Goal: Navigation & Orientation: Find specific page/section

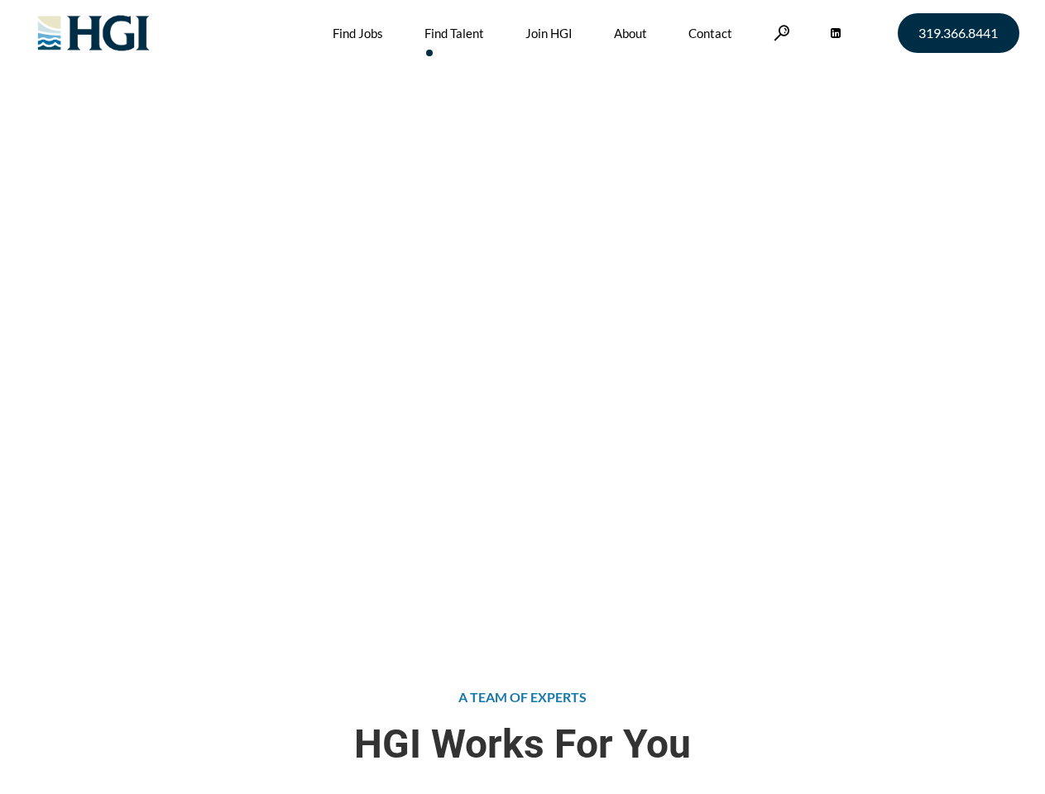
click at [522, 397] on div "Attract the Right Talent Home » Find Talent" at bounding box center [522, 317] width 1045 height 635
click at [779, 32] on link at bounding box center [781, 33] width 17 height 16
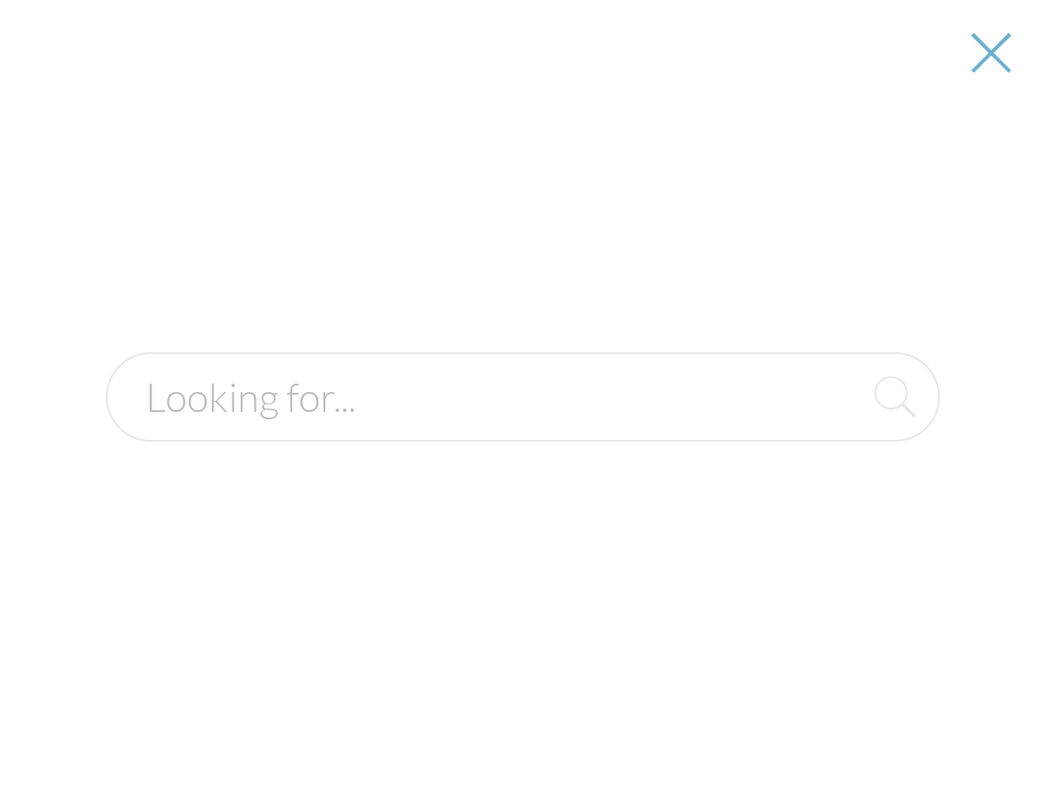
click at [522, 397] on div "Attract the Right Talent Home » Find Talent" at bounding box center [522, 317] width 1045 height 635
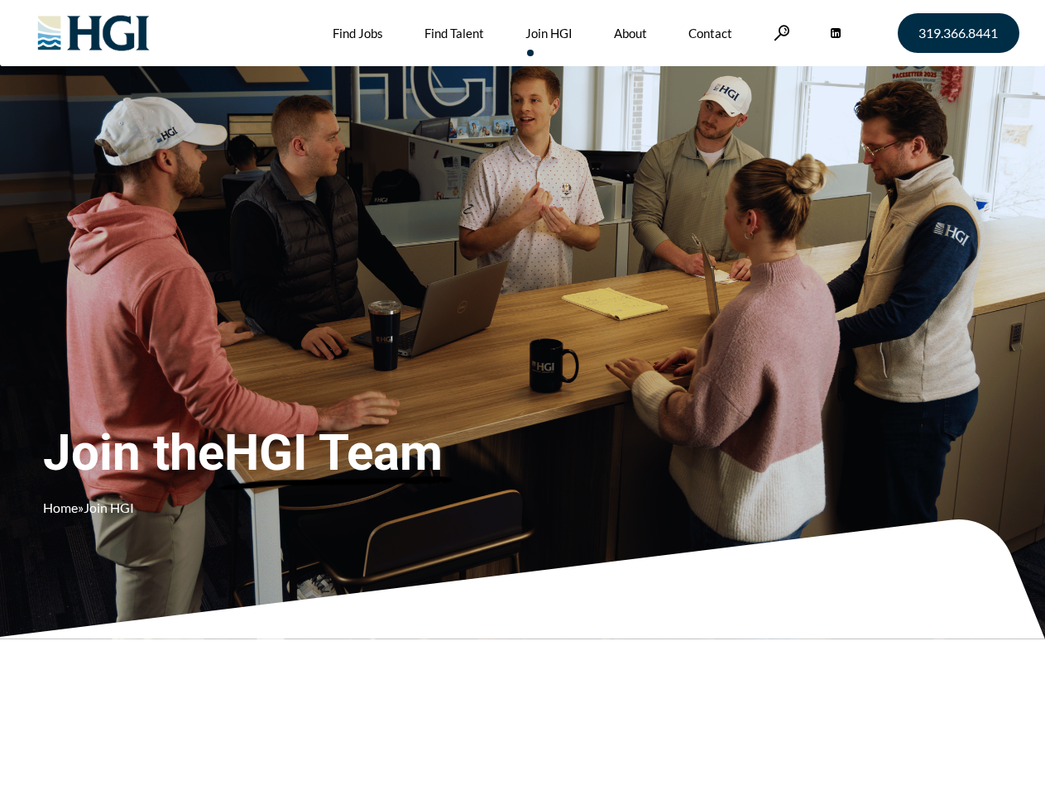
click at [522, 397] on div "Join the HGI Team Home » Join HGI" at bounding box center [309, 373] width 532 height 322
click at [779, 32] on link at bounding box center [781, 33] width 17 height 16
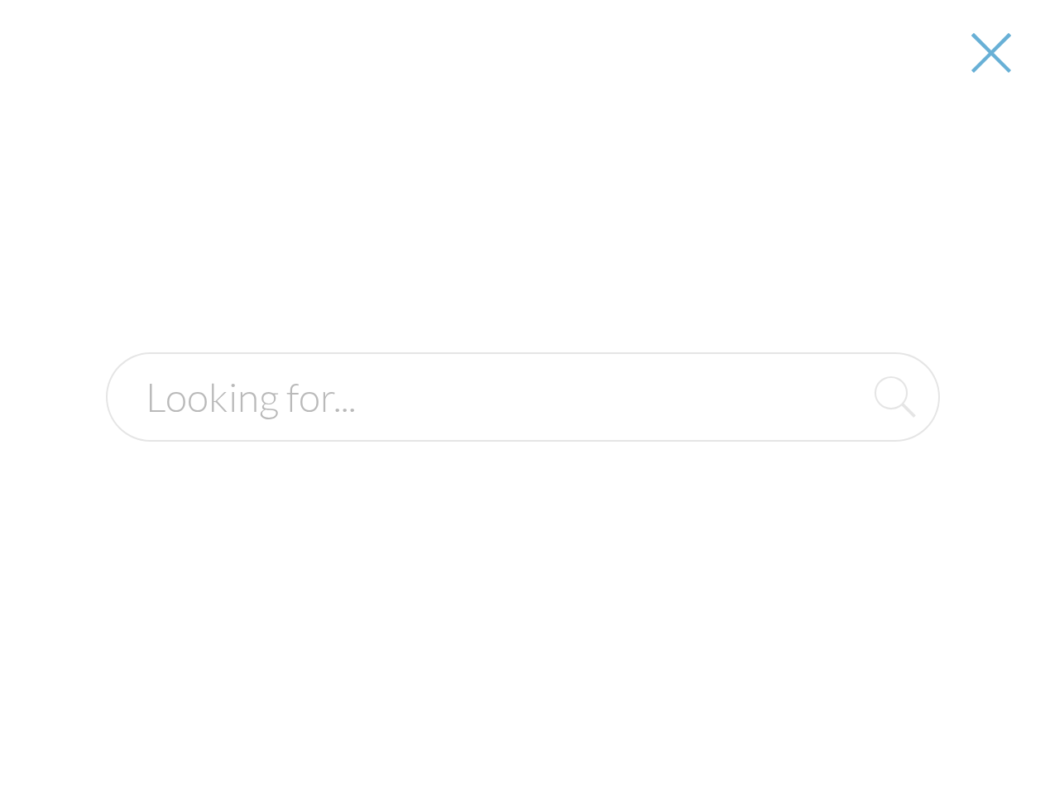
click at [522, 397] on div at bounding box center [523, 397] width 1042 height 794
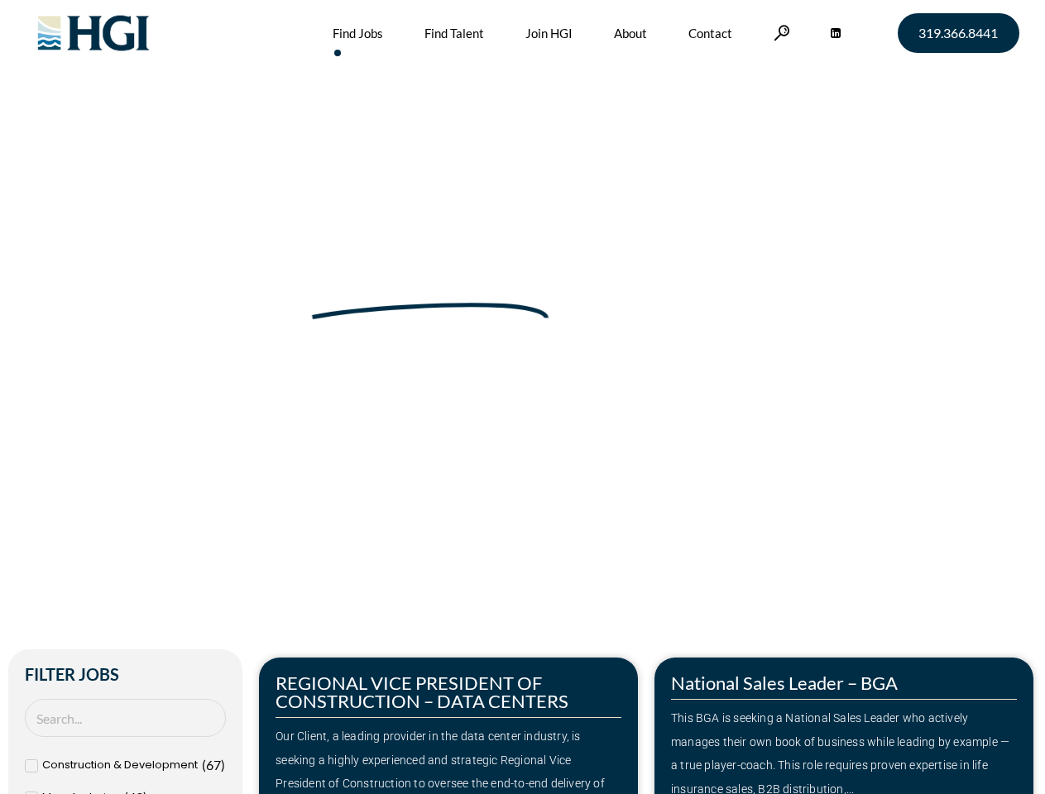
click at [522, 397] on div "Make Your Next Move Home » Jobs" at bounding box center [522, 349] width 943 height 699
click at [779, 32] on link at bounding box center [781, 33] width 17 height 16
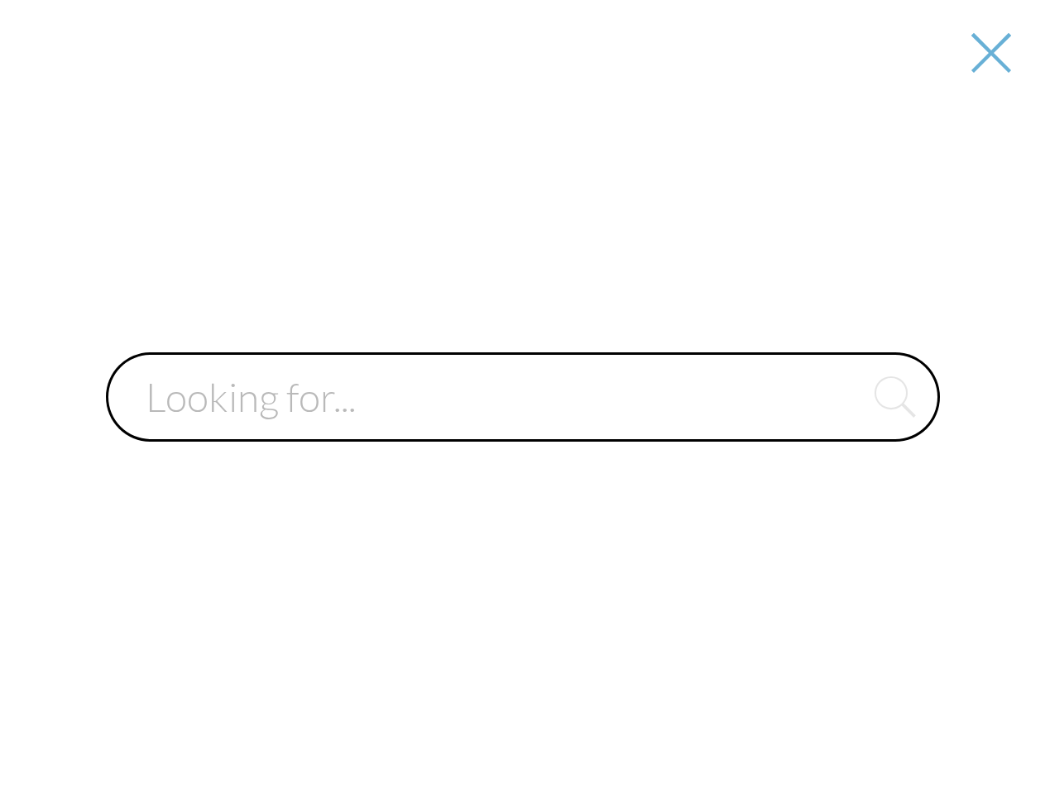
click at [844, 725] on div at bounding box center [523, 397] width 1042 height 794
